Goal: Transaction & Acquisition: Purchase product/service

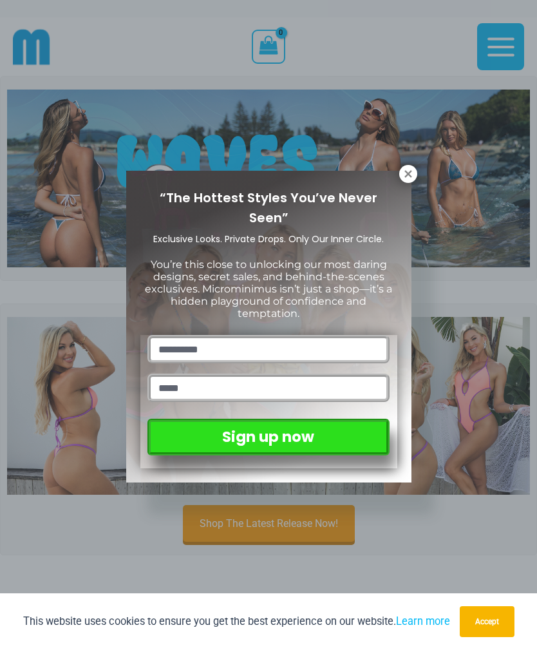
click at [501, 627] on button "Accept" at bounding box center [487, 621] width 55 height 31
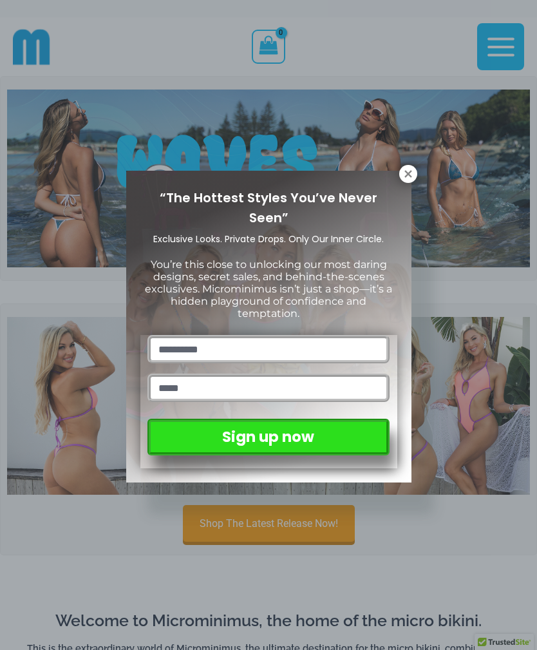
click at [289, 339] on input "text" at bounding box center [269, 349] width 242 height 28
type input "****"
click at [269, 389] on input "email" at bounding box center [269, 388] width 242 height 28
type input "**********"
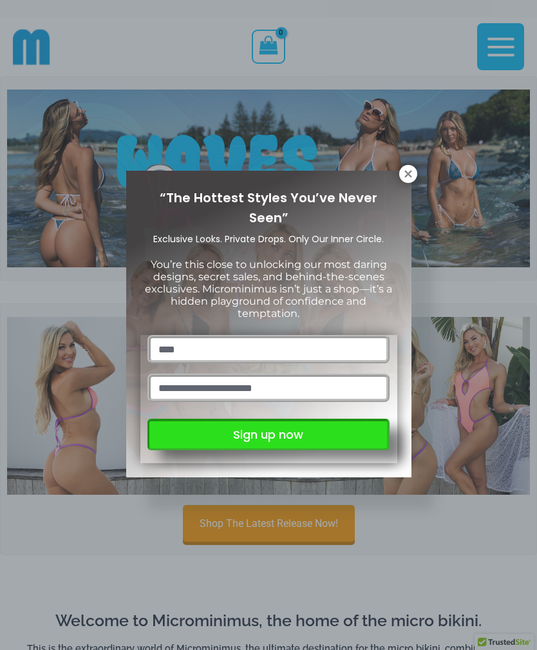
click at [294, 437] on button "Sign up now" at bounding box center [269, 435] width 242 height 32
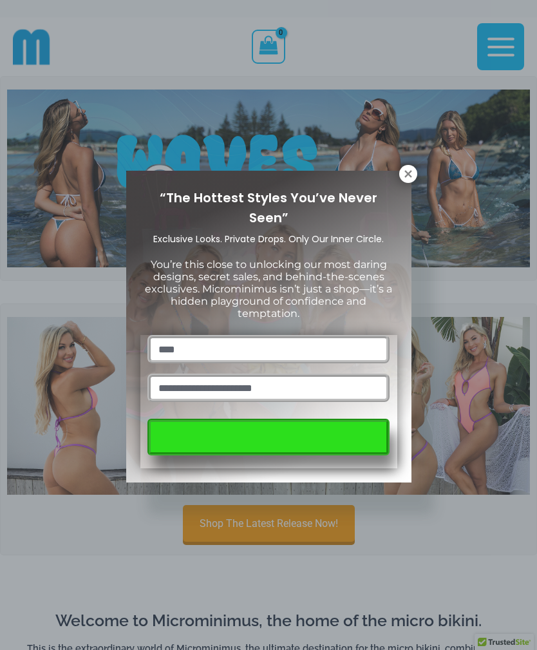
click at [413, 175] on icon at bounding box center [409, 174] width 12 height 12
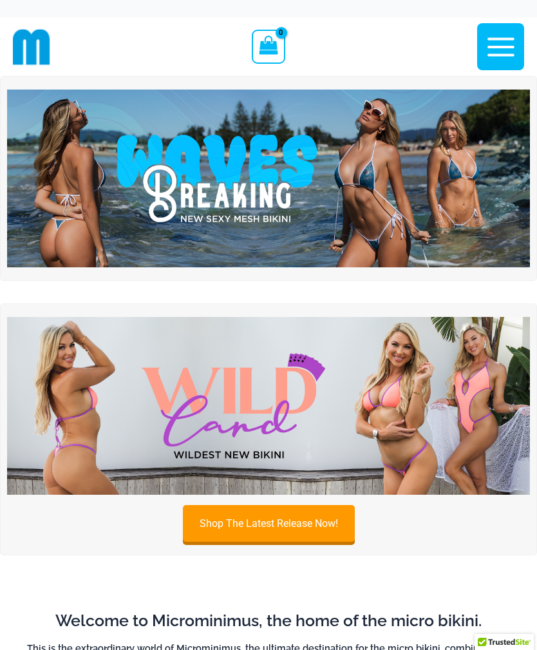
click at [509, 56] on icon "button" at bounding box center [501, 47] width 32 height 32
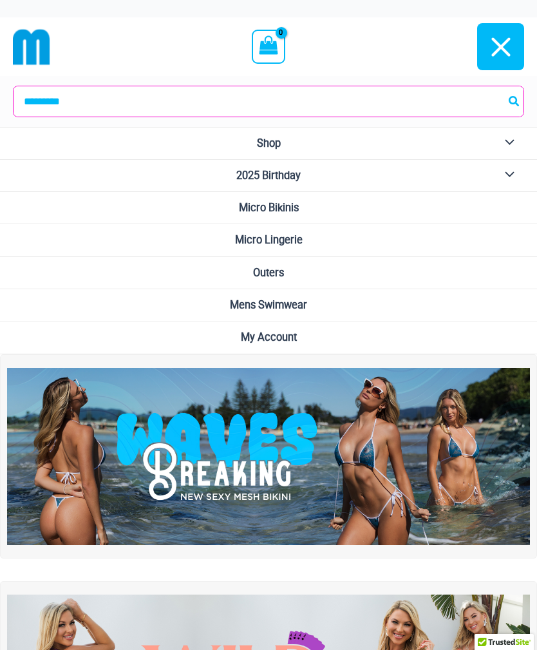
click at [302, 305] on span "Mens Swimwear" at bounding box center [268, 305] width 77 height 12
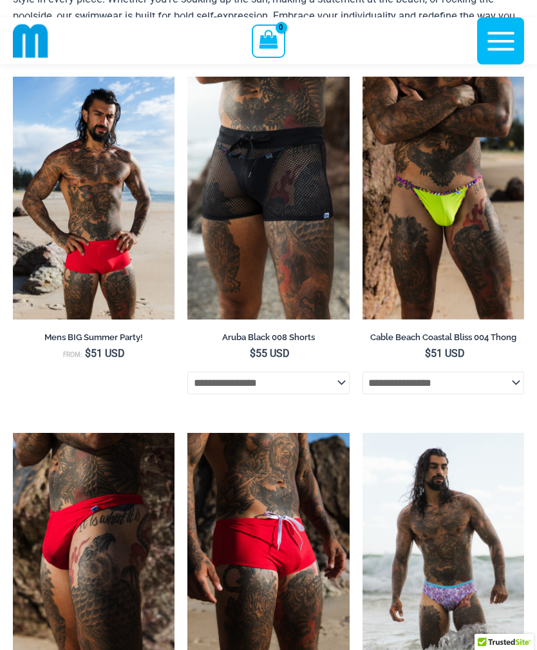
scroll to position [161, 0]
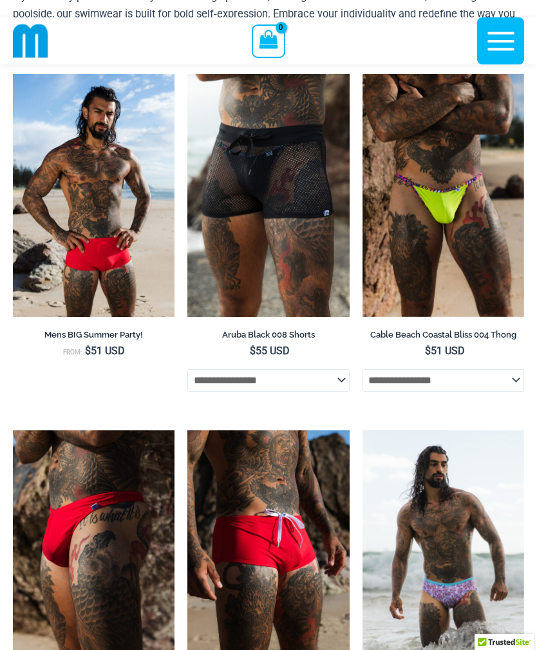
click at [13, 74] on img at bounding box center [13, 74] width 0 height 0
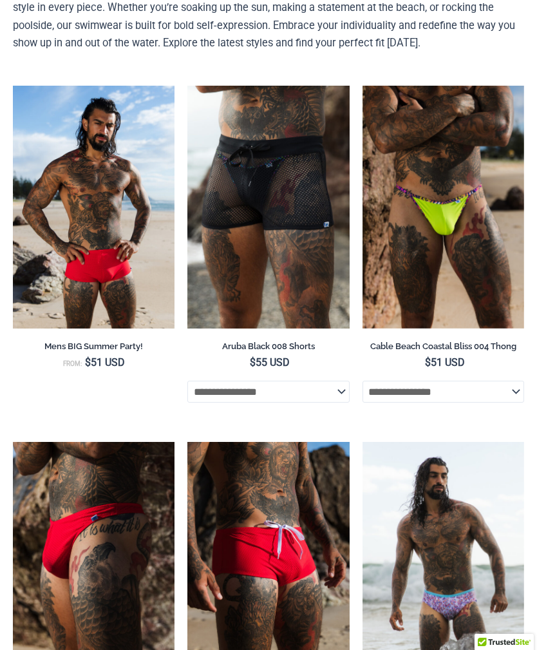
scroll to position [202, 0]
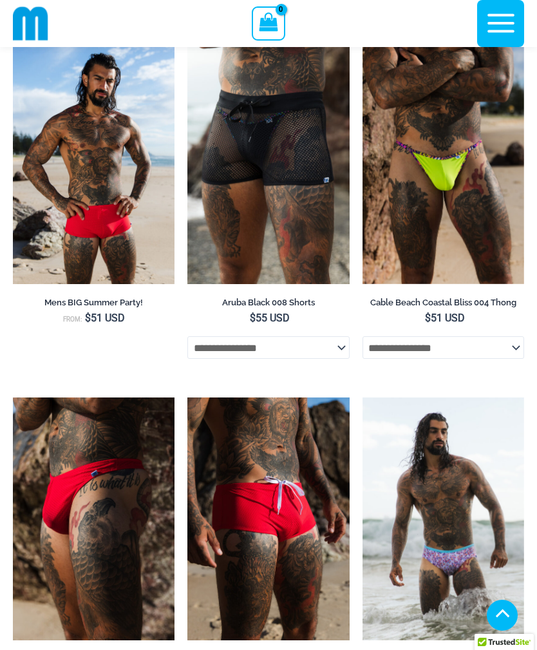
click at [187, 41] on img at bounding box center [187, 41] width 0 height 0
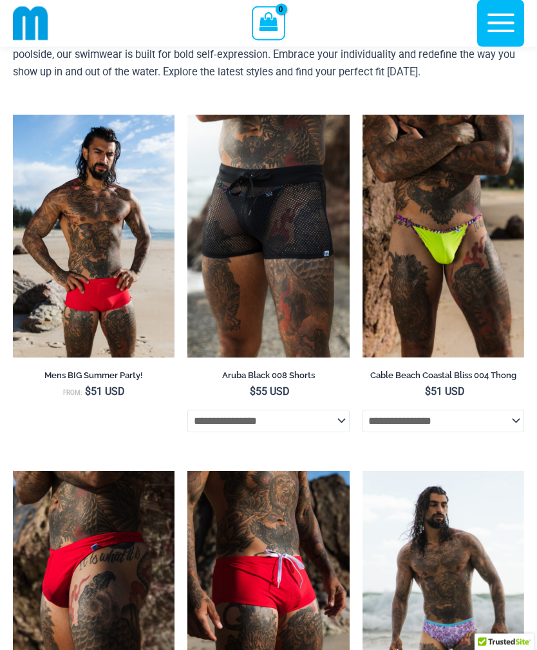
scroll to position [120, 0]
click at [363, 115] on img at bounding box center [363, 115] width 0 height 0
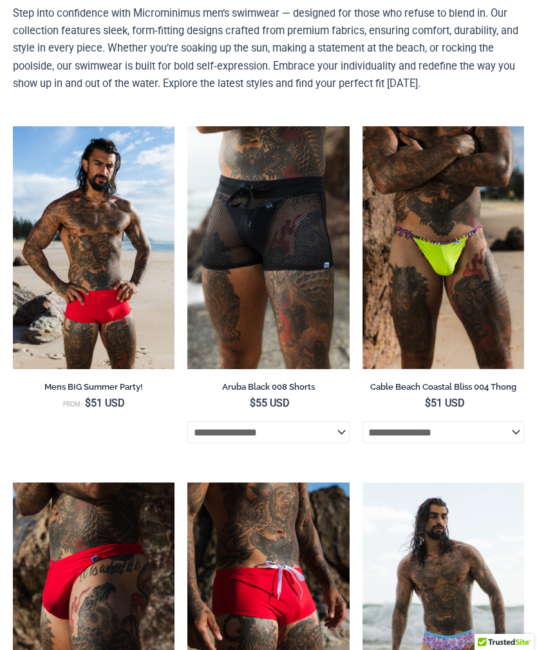
scroll to position [162, 0]
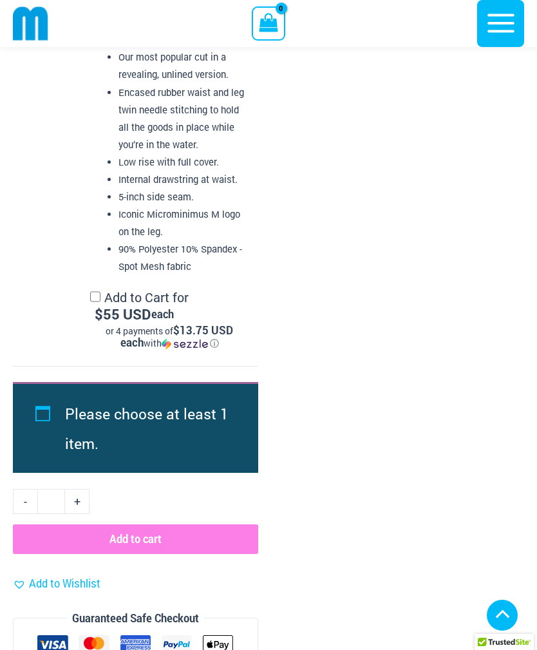
scroll to position [3690, 0]
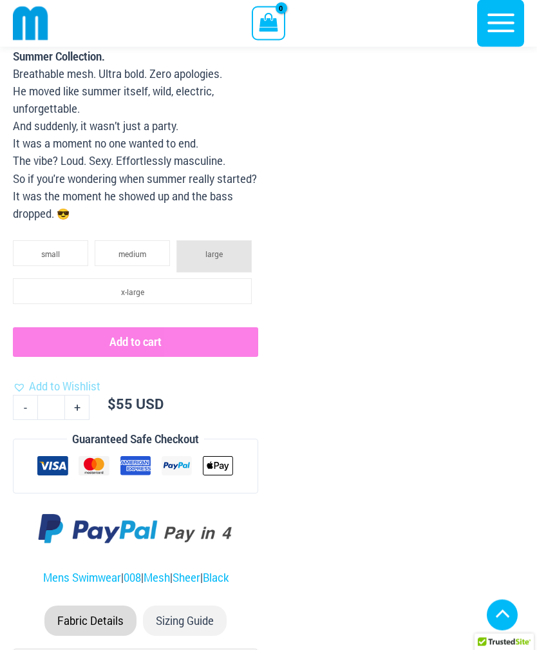
scroll to position [1170, 0]
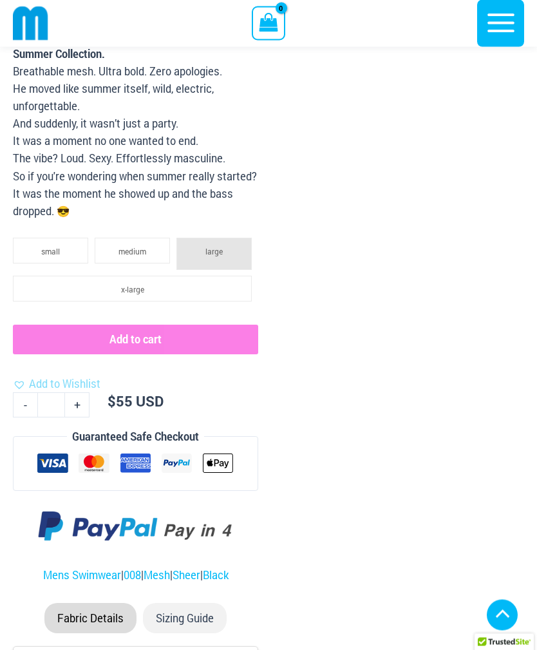
click at [38, 247] on li "small" at bounding box center [50, 251] width 75 height 26
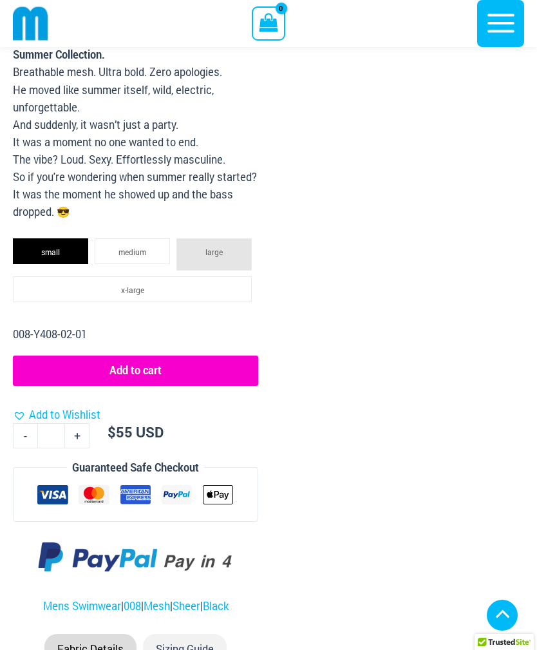
click at [107, 243] on li "medium" at bounding box center [132, 251] width 75 height 26
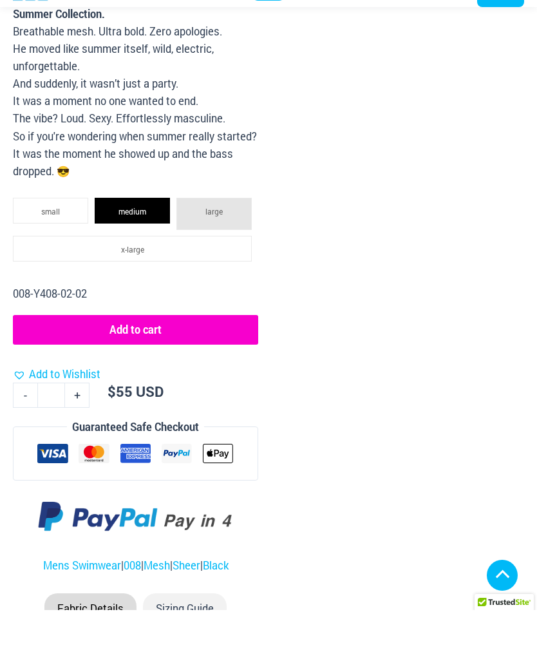
scroll to position [1212, 0]
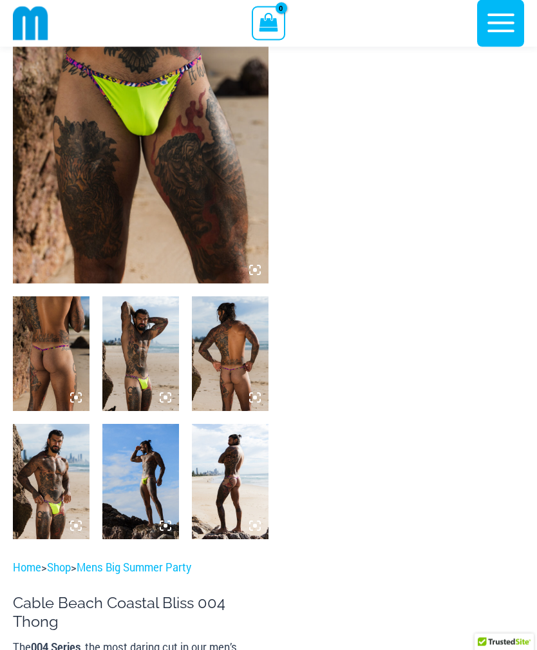
scroll to position [175, 0]
